Goal: Transaction & Acquisition: Purchase product/service

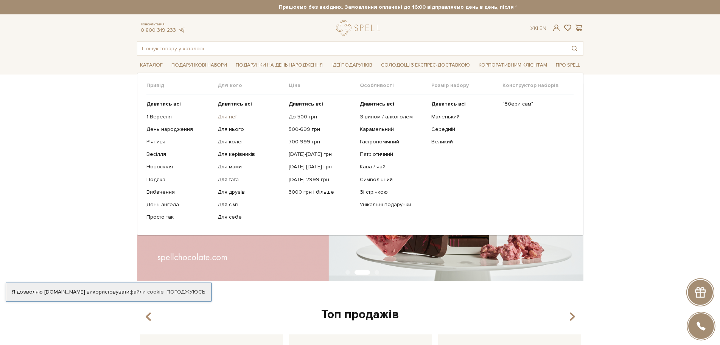
click at [226, 115] on link "Для неї" at bounding box center [250, 117] width 65 height 7
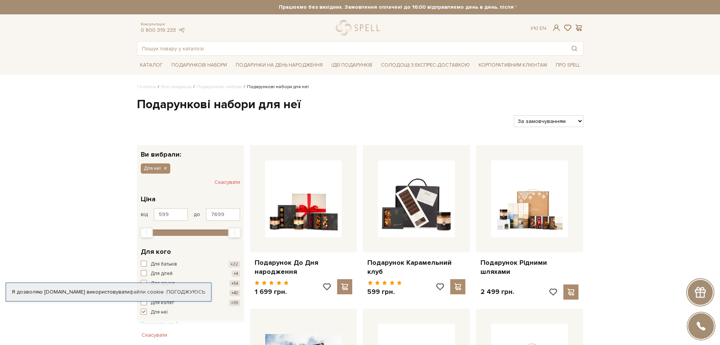
scroll to position [76, 0]
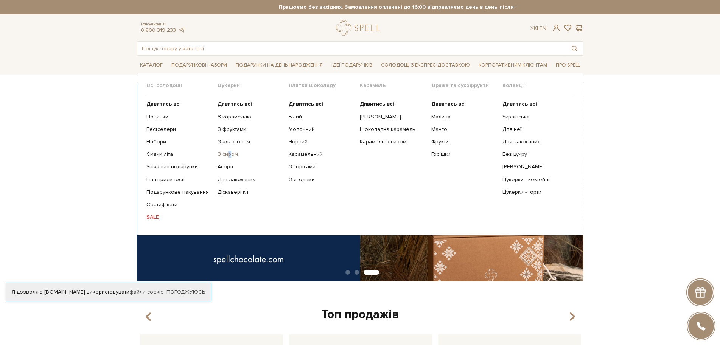
click at [229, 154] on link "З сиром" at bounding box center [250, 154] width 65 height 7
